Goal: Navigation & Orientation: Find specific page/section

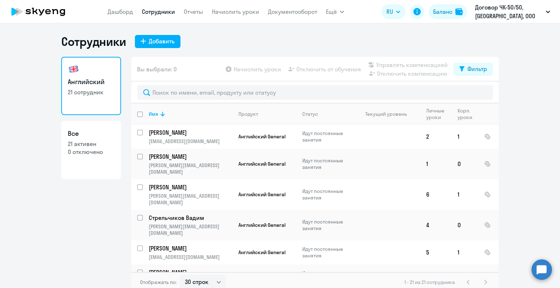
select select "30"
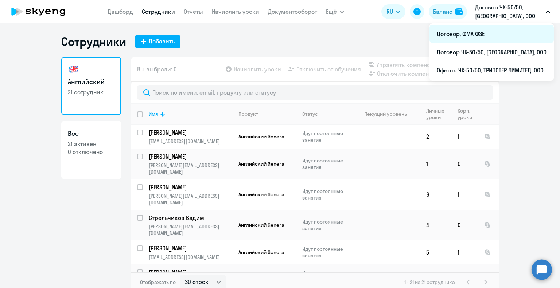
click at [469, 35] on li "Договор, ФМА ФЗЕ" at bounding box center [491, 34] width 124 height 18
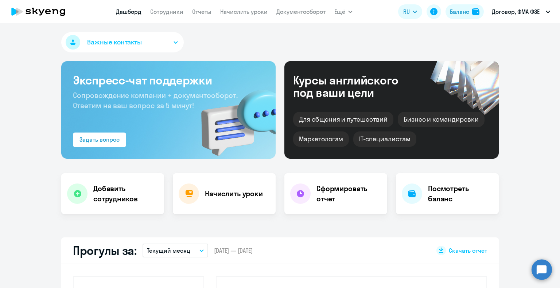
select select "30"
click at [160, 12] on link "Сотрудники" at bounding box center [166, 11] width 33 height 7
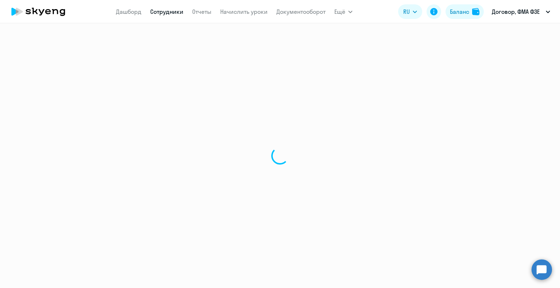
select select "30"
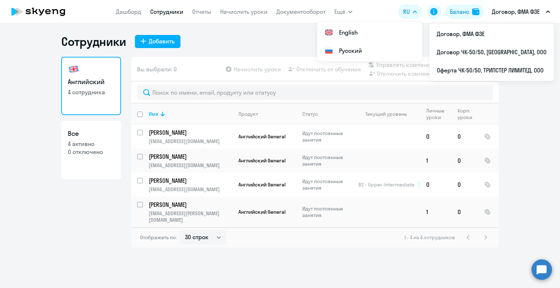
click at [527, 11] on p "Договор, ФМА ФЗЕ" at bounding box center [516, 11] width 48 height 9
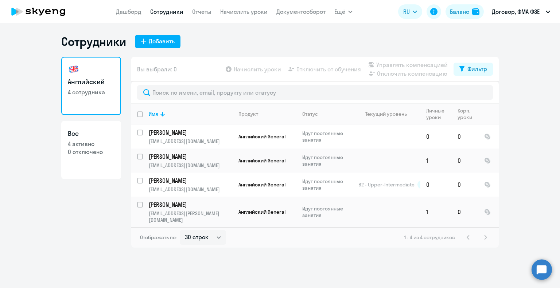
click at [534, 10] on p "Договор, ФМА ФЗЕ" at bounding box center [516, 11] width 48 height 9
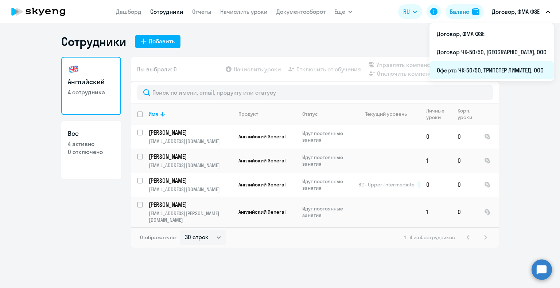
click at [488, 69] on li "Оферта ЧК-50/50, ТРИПСТЕР ЛИМИТЕД, ООО" at bounding box center [491, 70] width 124 height 18
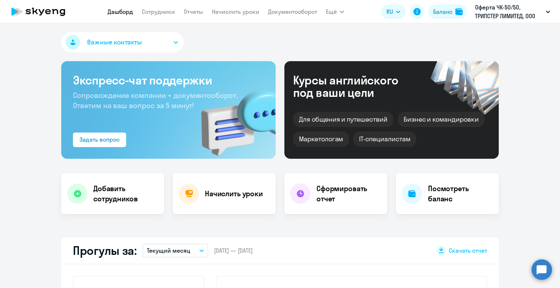
select select "30"
click at [162, 10] on link "Сотрудники" at bounding box center [158, 11] width 33 height 7
select select "30"
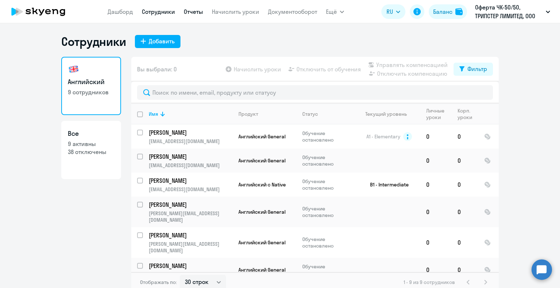
click at [197, 10] on link "Отчеты" at bounding box center [193, 11] width 19 height 7
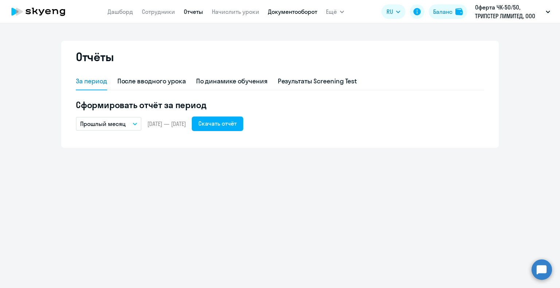
click at [304, 12] on link "Документооборот" at bounding box center [292, 11] width 49 height 7
